Goal: Transaction & Acquisition: Book appointment/travel/reservation

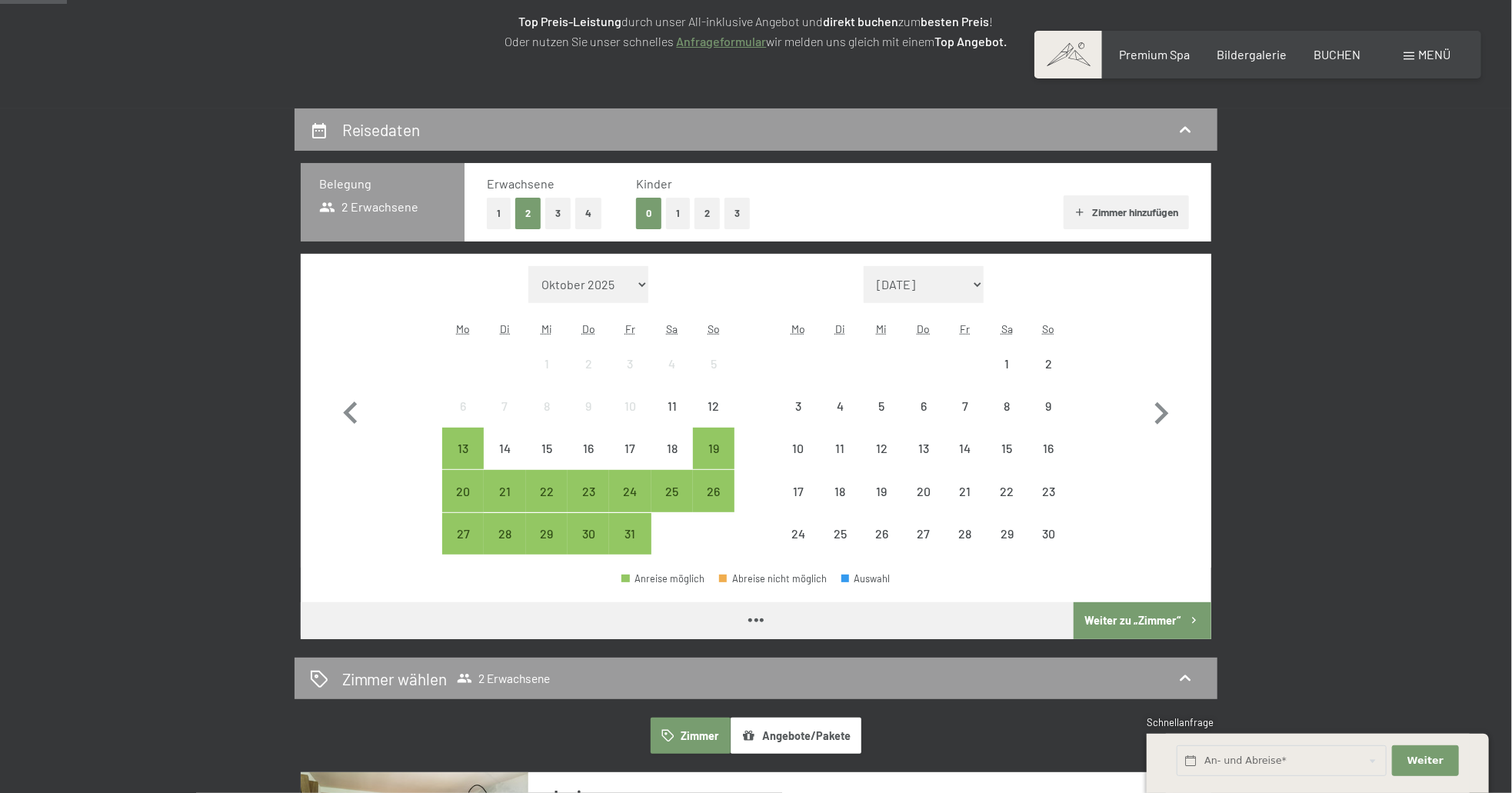
scroll to position [308, 0]
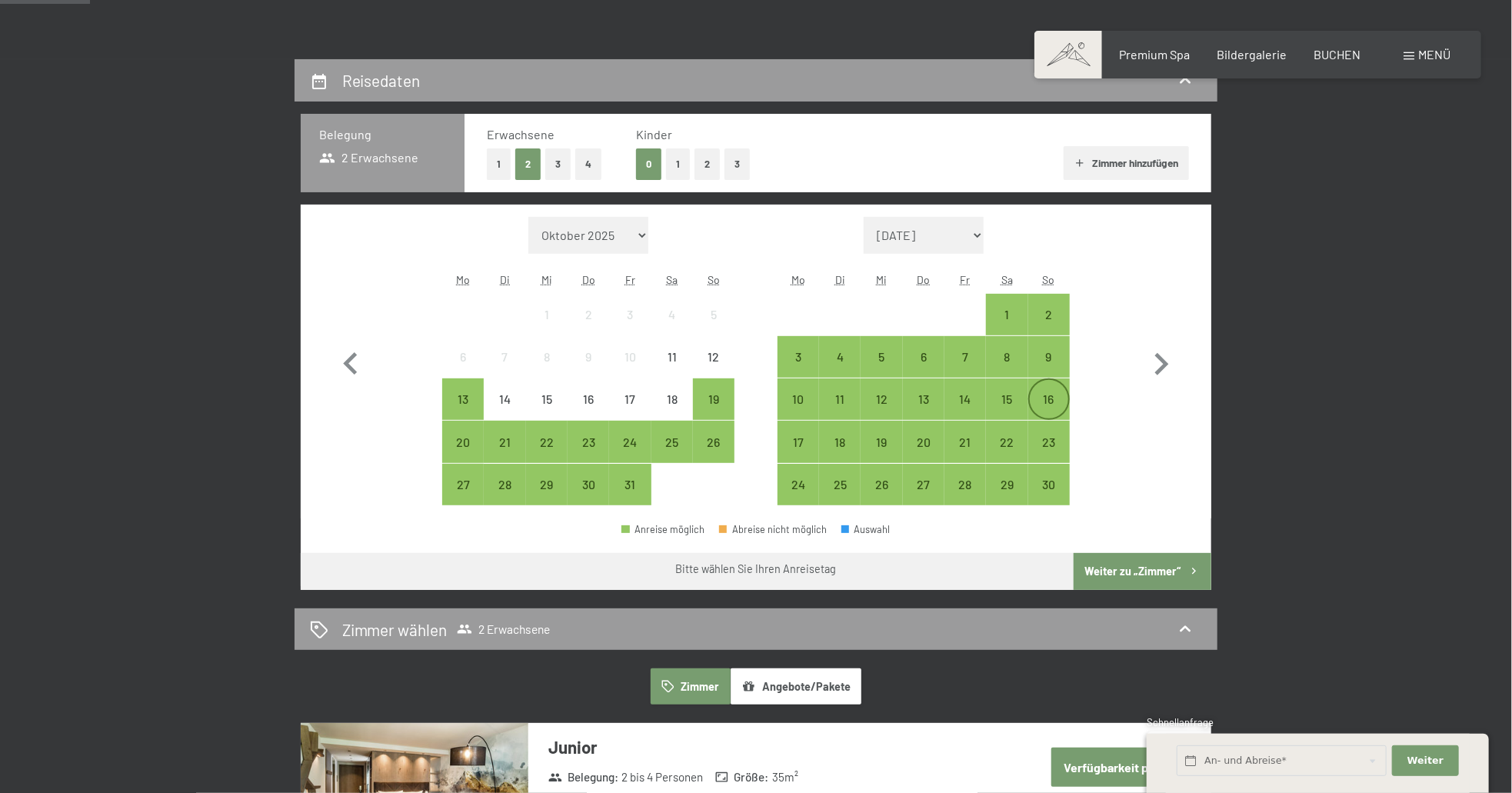
click at [1045, 396] on div "16" at bounding box center [1049, 412] width 39 height 39
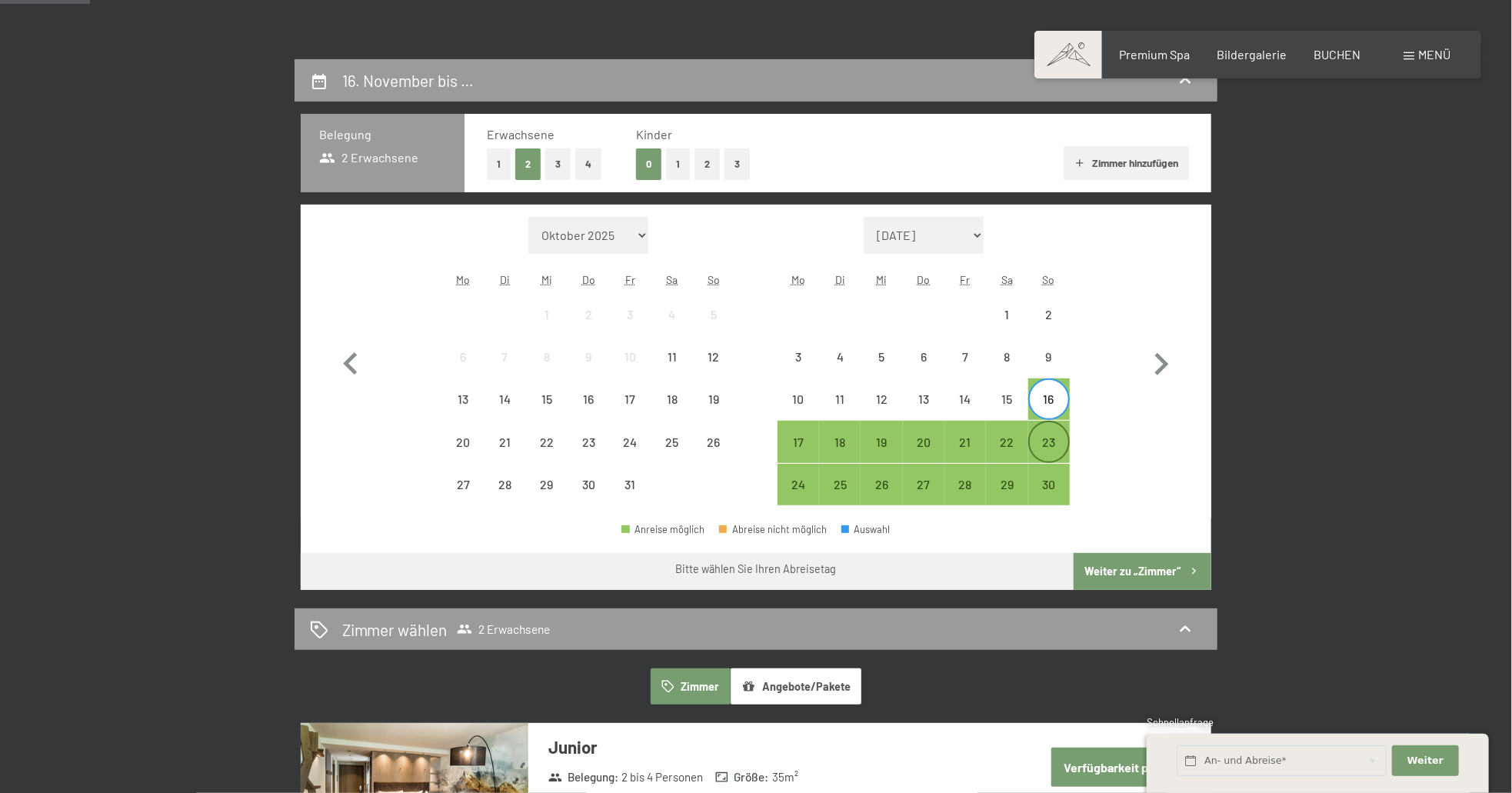
click at [1049, 439] on div "23" at bounding box center [1049, 456] width 39 height 39
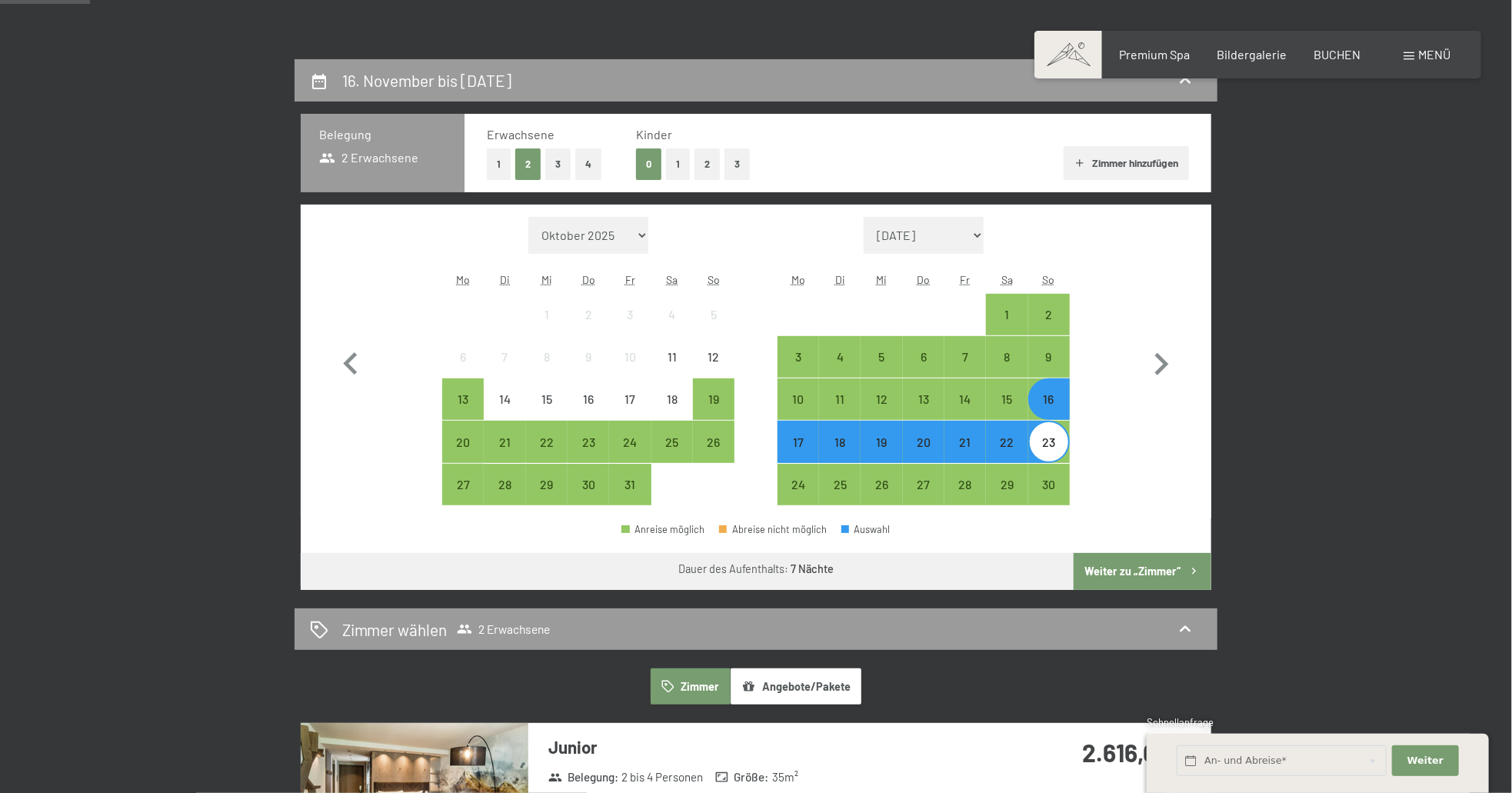
click at [1135, 572] on button "Weiter zu „Zimmer“" at bounding box center [1143, 572] width 137 height 37
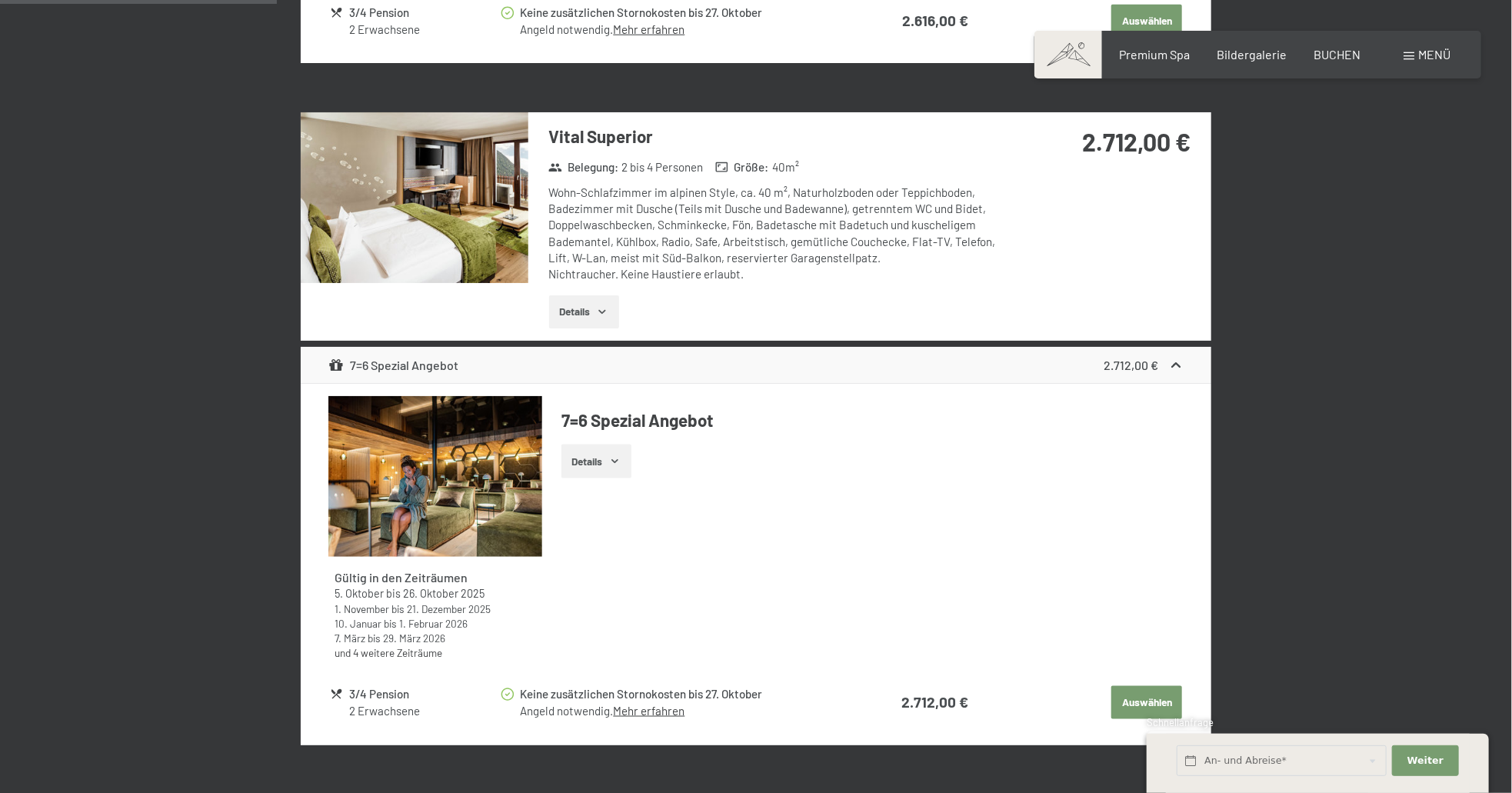
scroll to position [1213, 0]
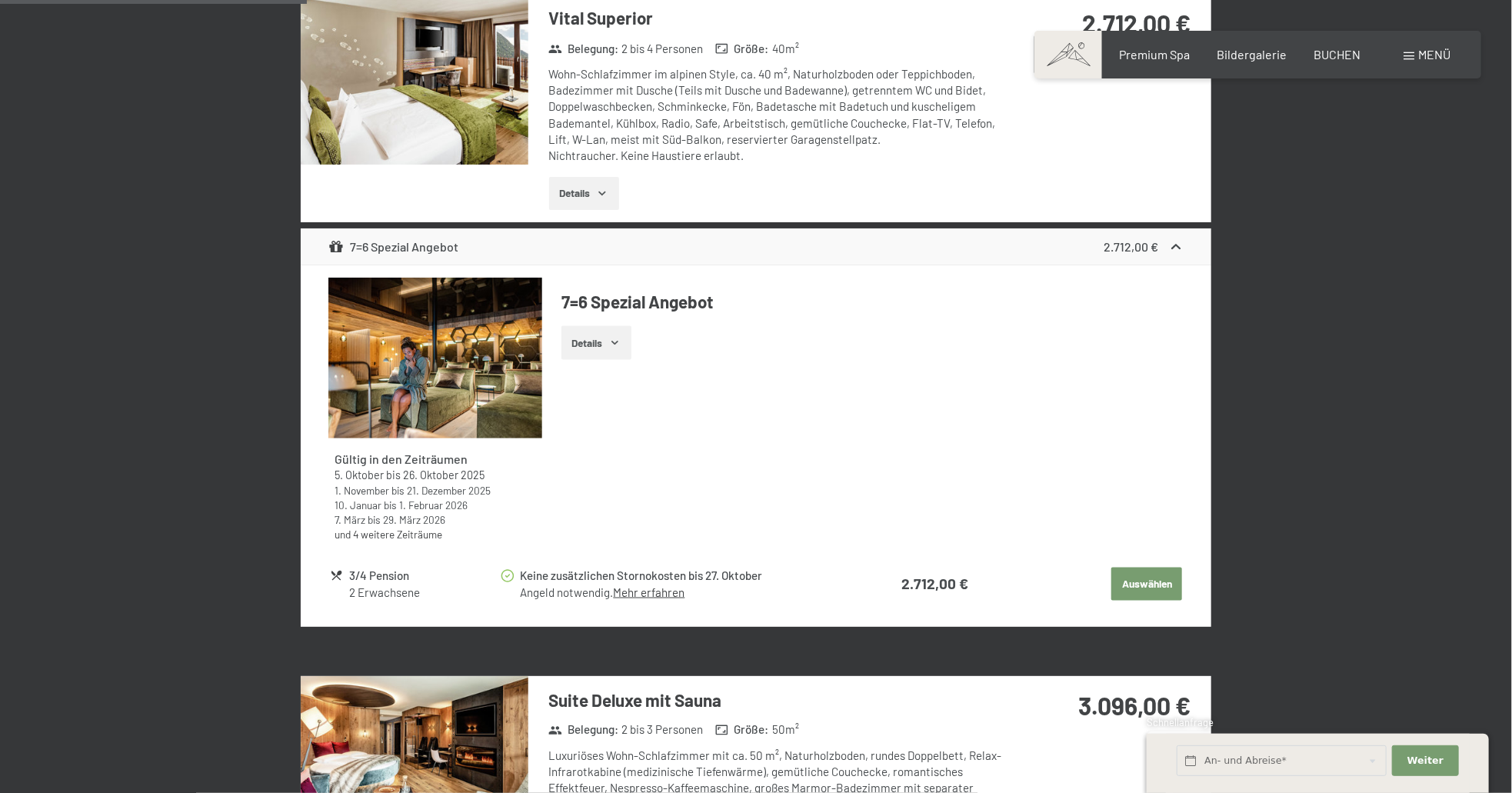
click at [1141, 584] on button "Auswählen" at bounding box center [1147, 584] width 71 height 34
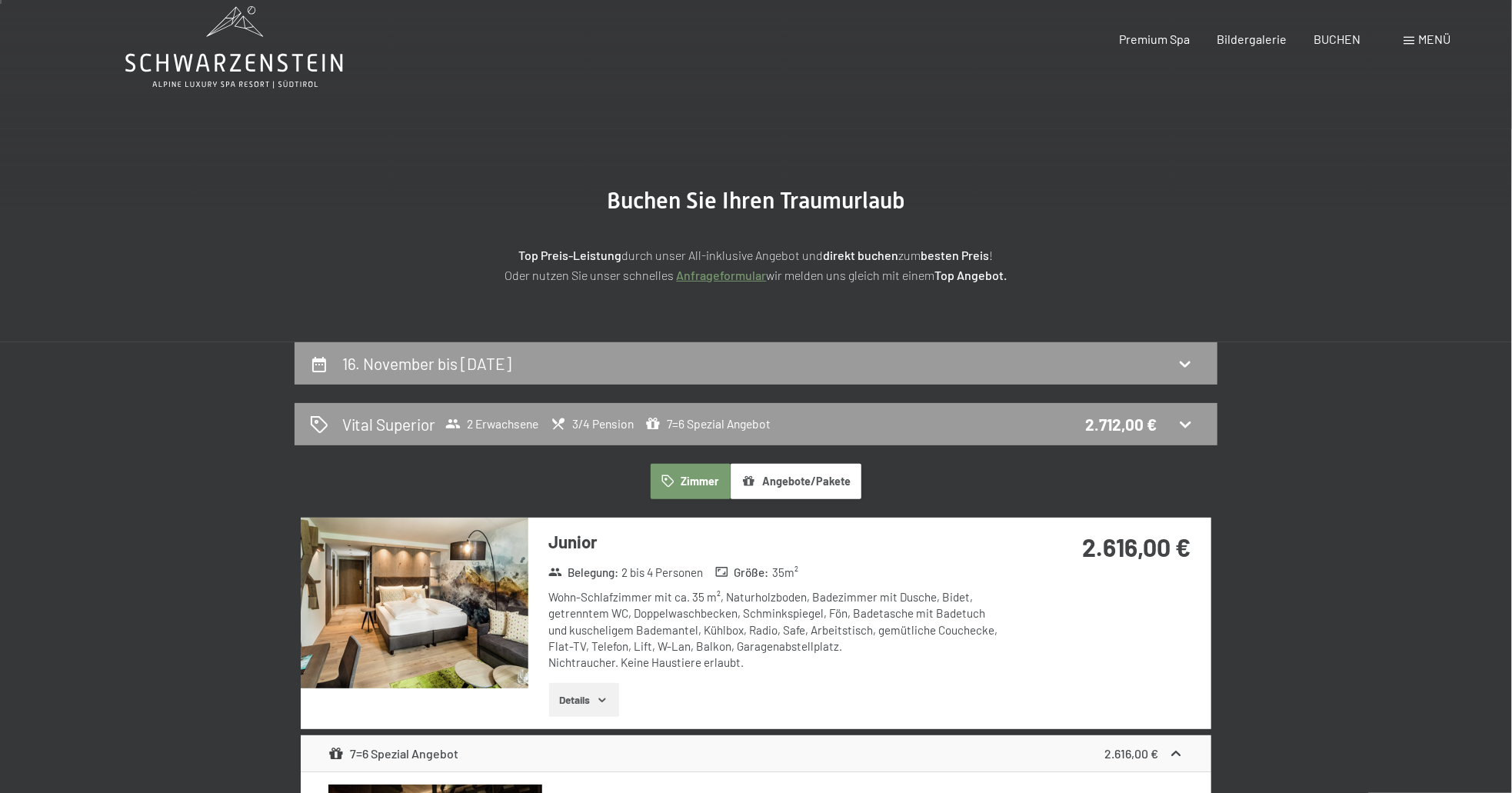
scroll to position [0, 0]
